Goal: Task Accomplishment & Management: Manage account settings

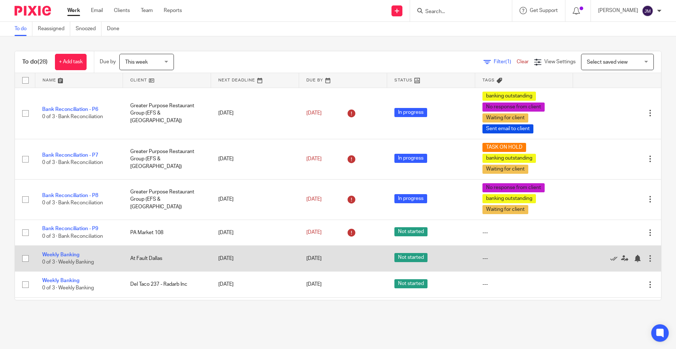
click at [26, 261] on input "checkbox" at bounding box center [26, 259] width 14 height 14
checkbox input "true"
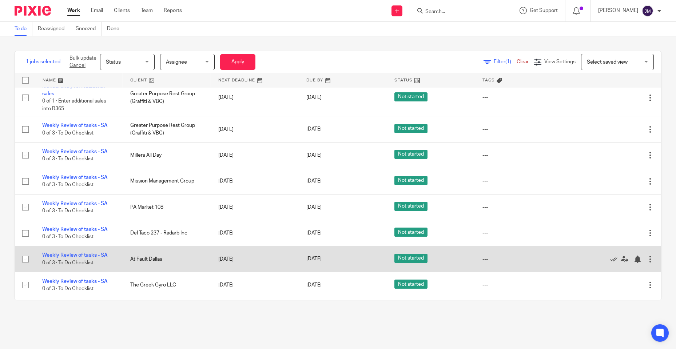
scroll to position [473, 0]
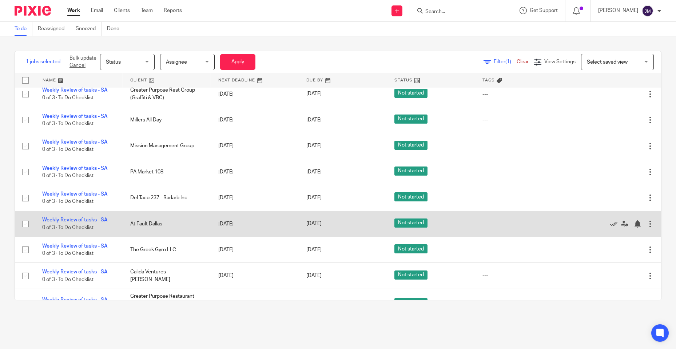
click at [26, 226] on input "checkbox" at bounding box center [26, 224] width 14 height 14
checkbox input "true"
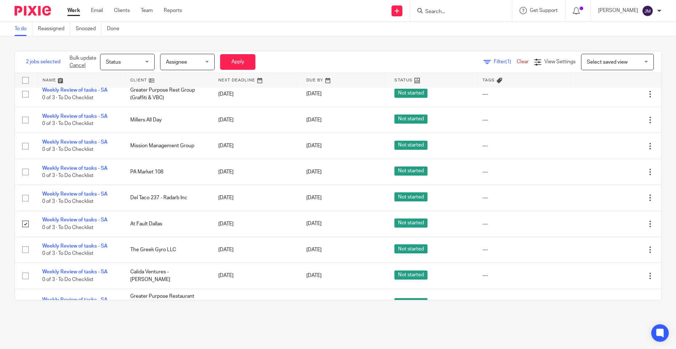
click at [131, 63] on span "Status" at bounding box center [125, 61] width 39 height 15
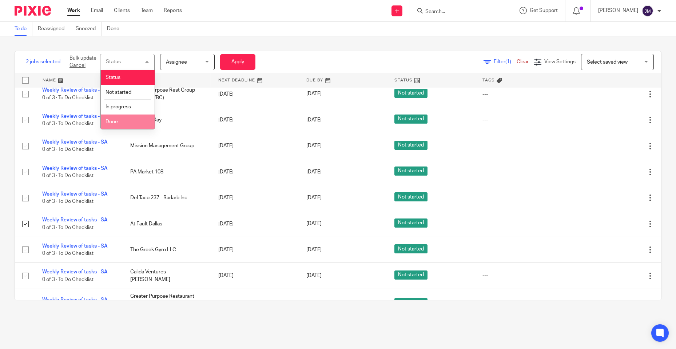
click at [120, 123] on li "Done" at bounding box center [128, 122] width 54 height 15
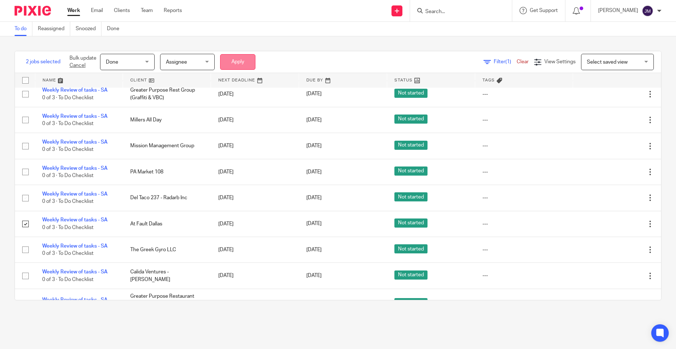
click at [228, 59] on button "Apply" at bounding box center [237, 62] width 35 height 16
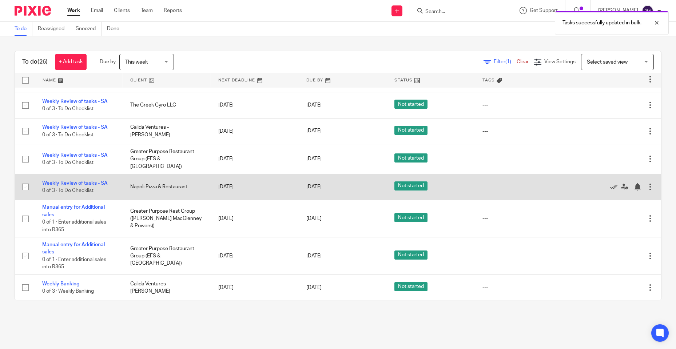
scroll to position [565, 0]
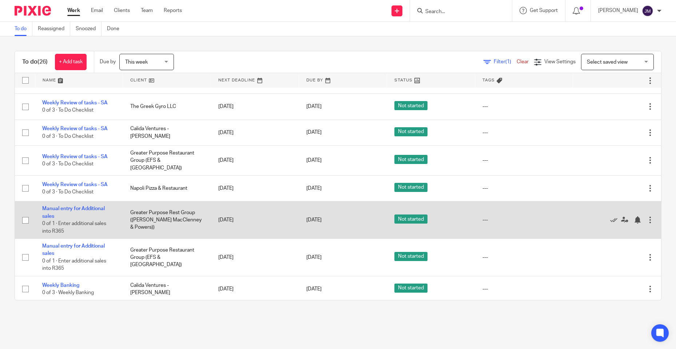
click at [27, 216] on input "checkbox" at bounding box center [26, 221] width 14 height 14
checkbox input "true"
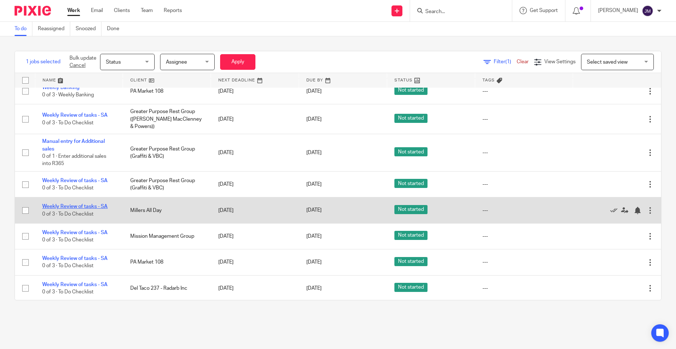
scroll to position [346, 0]
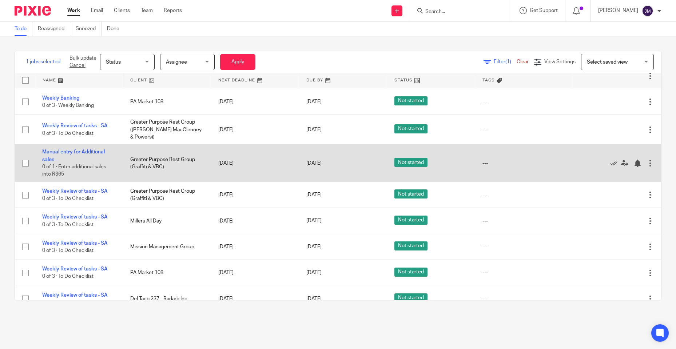
click at [27, 163] on input "checkbox" at bounding box center [26, 163] width 14 height 14
checkbox input "true"
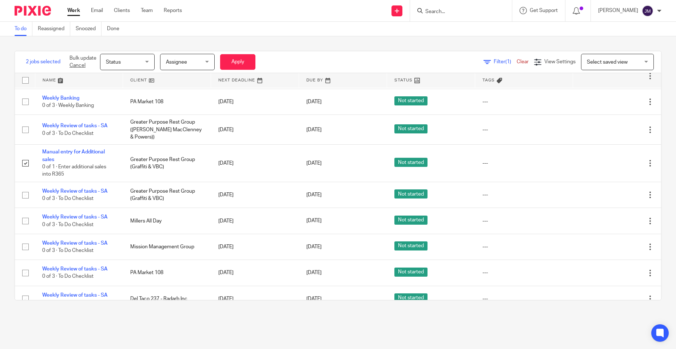
click at [127, 57] on span "Status" at bounding box center [125, 61] width 39 height 15
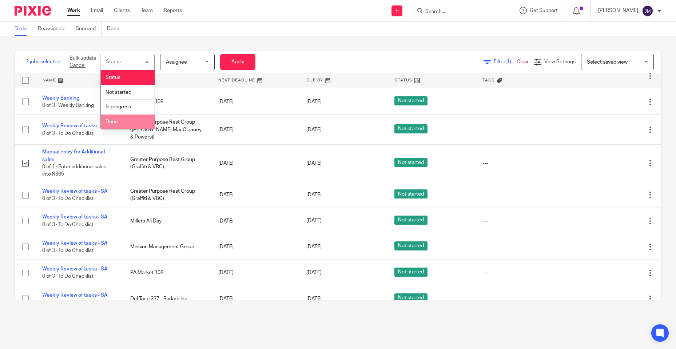
click at [129, 121] on li "Done" at bounding box center [128, 122] width 54 height 15
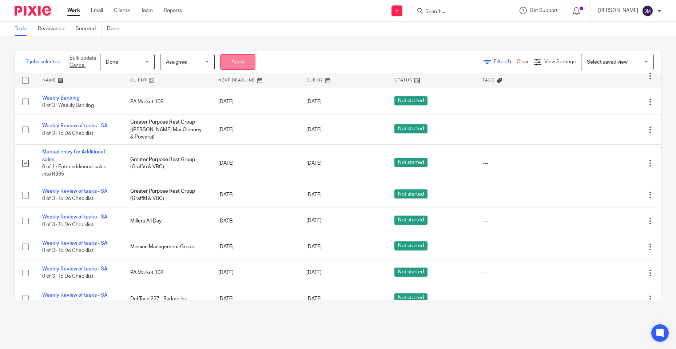
click at [236, 65] on button "Apply" at bounding box center [237, 62] width 35 height 16
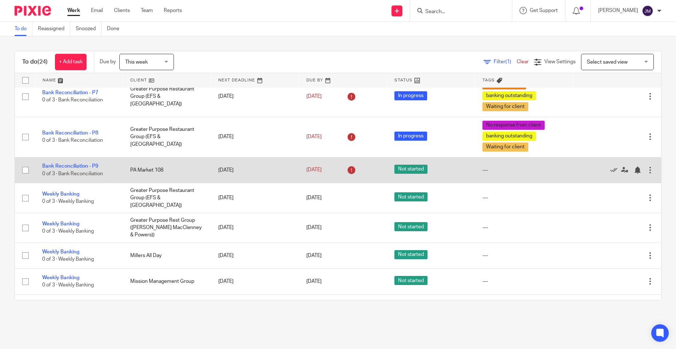
scroll to position [61, 0]
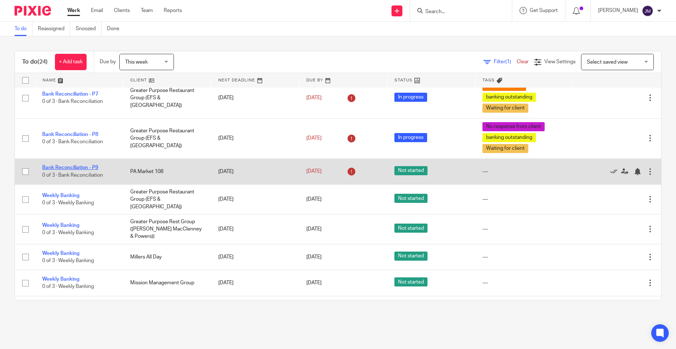
click at [71, 166] on link "Bank Reconciliation - P9" at bounding box center [70, 167] width 56 height 5
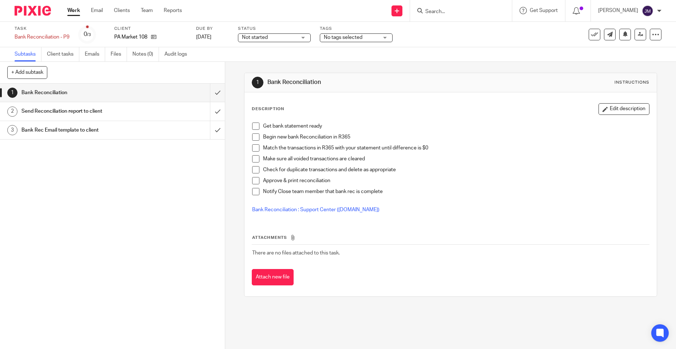
click at [268, 37] on span "Not started" at bounding box center [255, 37] width 26 height 5
drag, startPoint x: 266, startPoint y: 64, endPoint x: 280, endPoint y: 64, distance: 14.2
click at [266, 64] on span "In progress" at bounding box center [255, 63] width 25 height 5
click at [21, 10] on img at bounding box center [33, 11] width 36 height 10
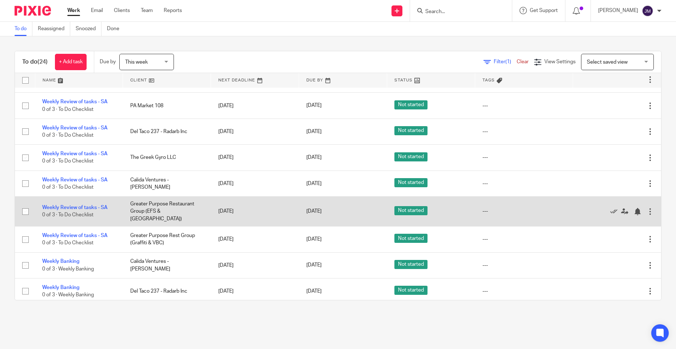
scroll to position [490, 0]
